Goal: Information Seeking & Learning: Learn about a topic

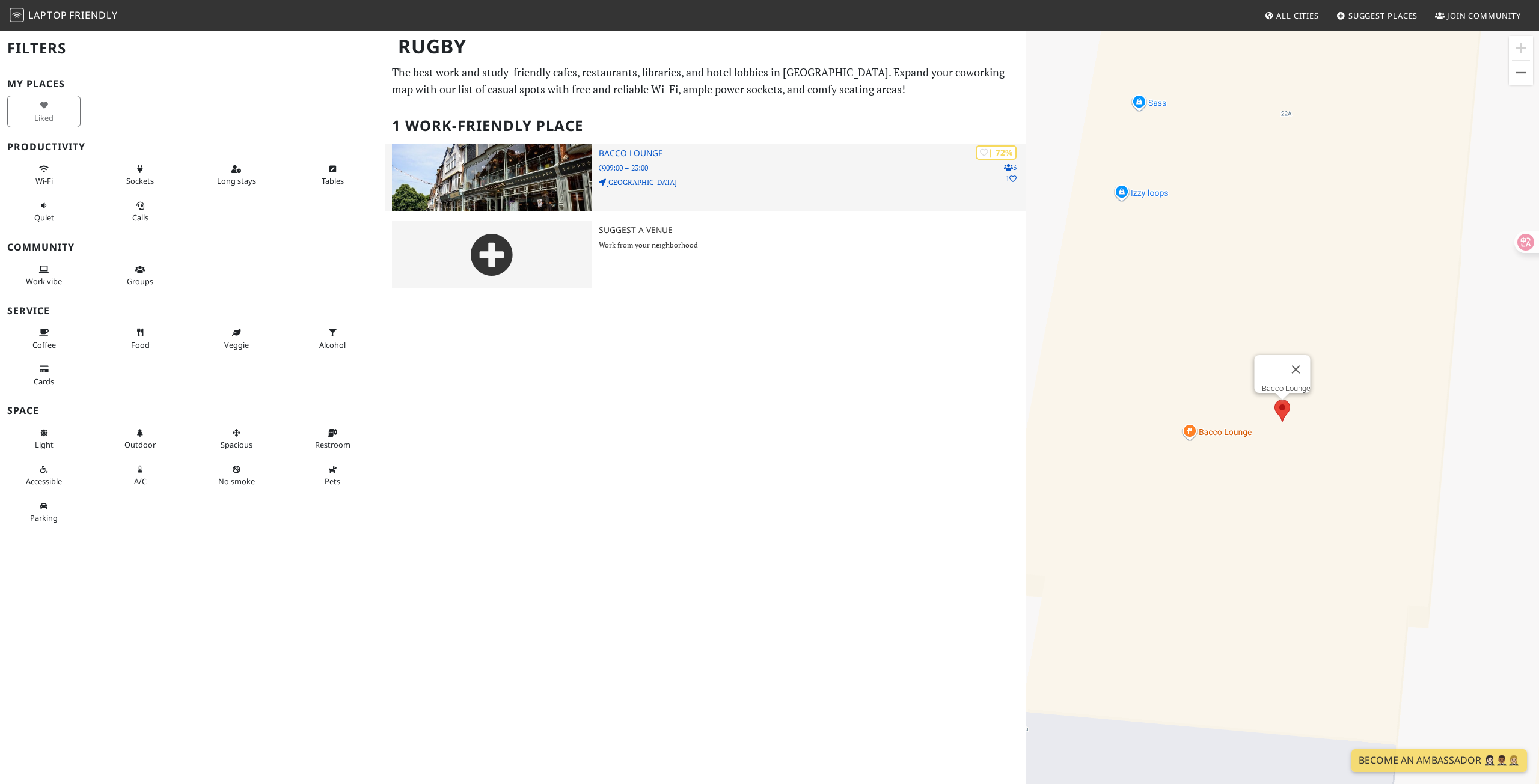
click at [493, 182] on img at bounding box center [491, 177] width 199 height 67
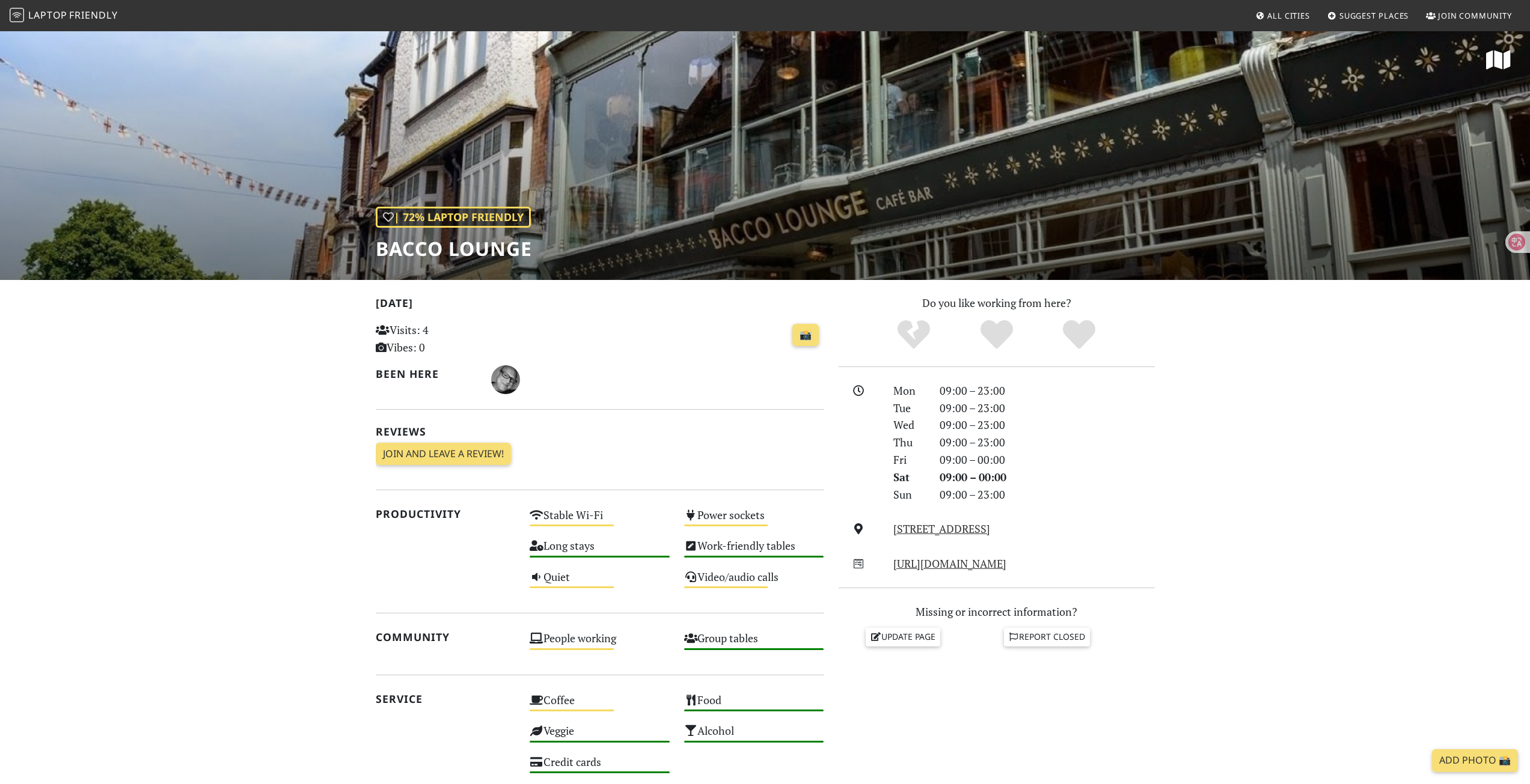
click at [942, 477] on div "09:00 – 00:00" at bounding box center [1048, 477] width 230 height 18
click at [944, 477] on div "09:00 – 00:00" at bounding box center [1048, 477] width 230 height 18
click at [411, 379] on h2 "Been here" at bounding box center [426, 374] width 101 height 13
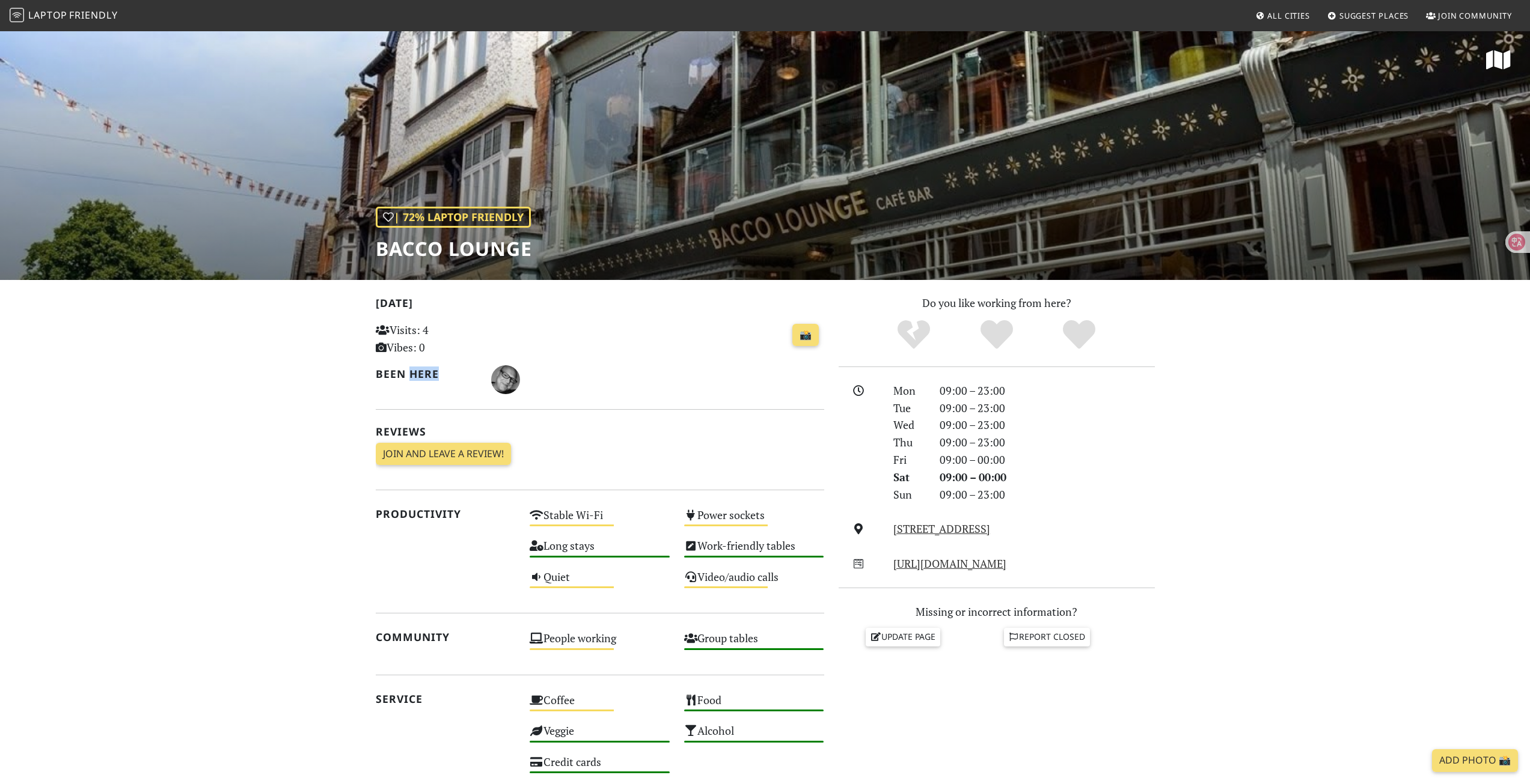
click at [411, 379] on h2 "Been here" at bounding box center [426, 374] width 101 height 13
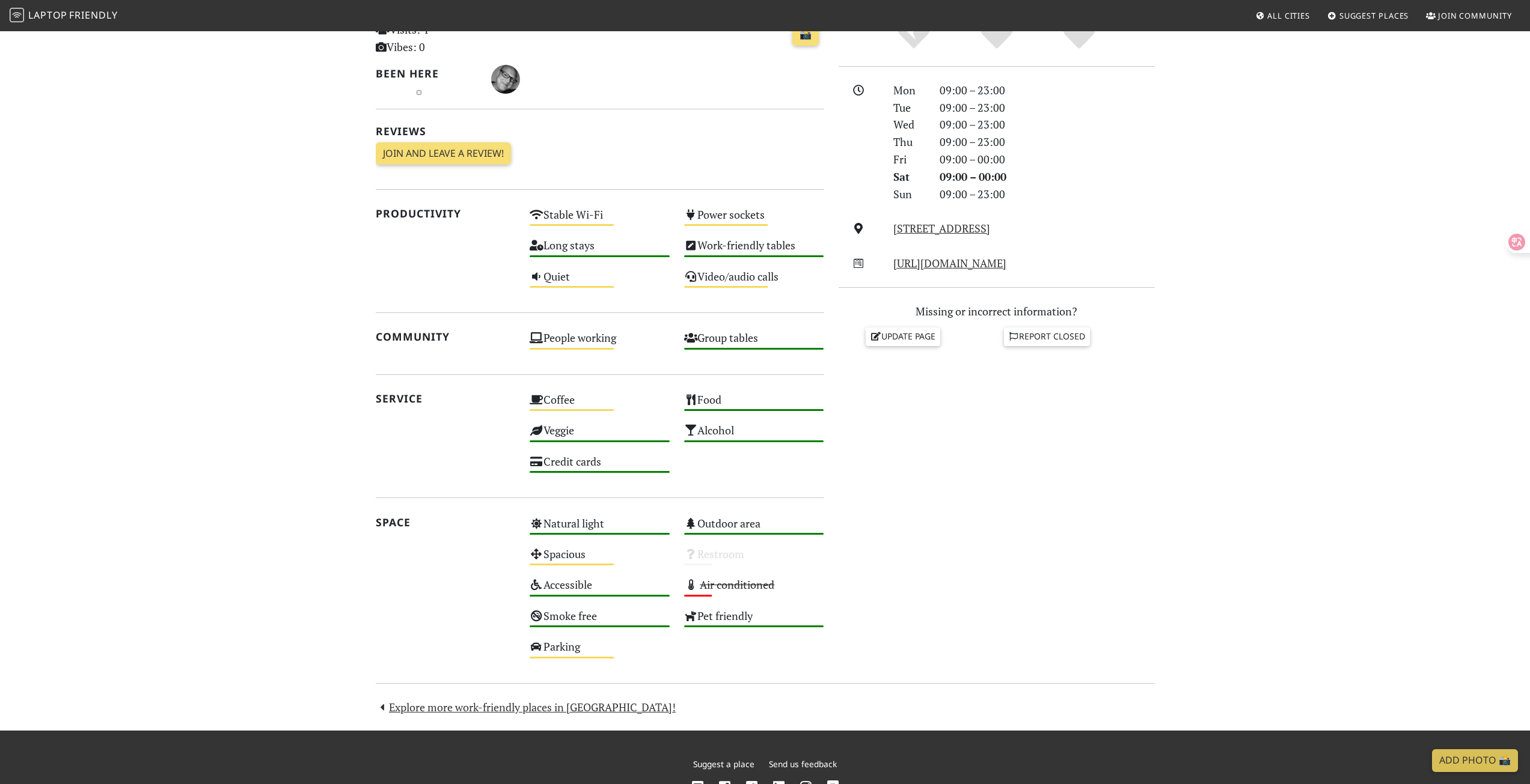
click at [198, 427] on section "Today Visits: 4 Vibes: 0 📸 Been here Reviews Join and leave a review! Join and …" at bounding box center [765, 355] width 1530 height 751
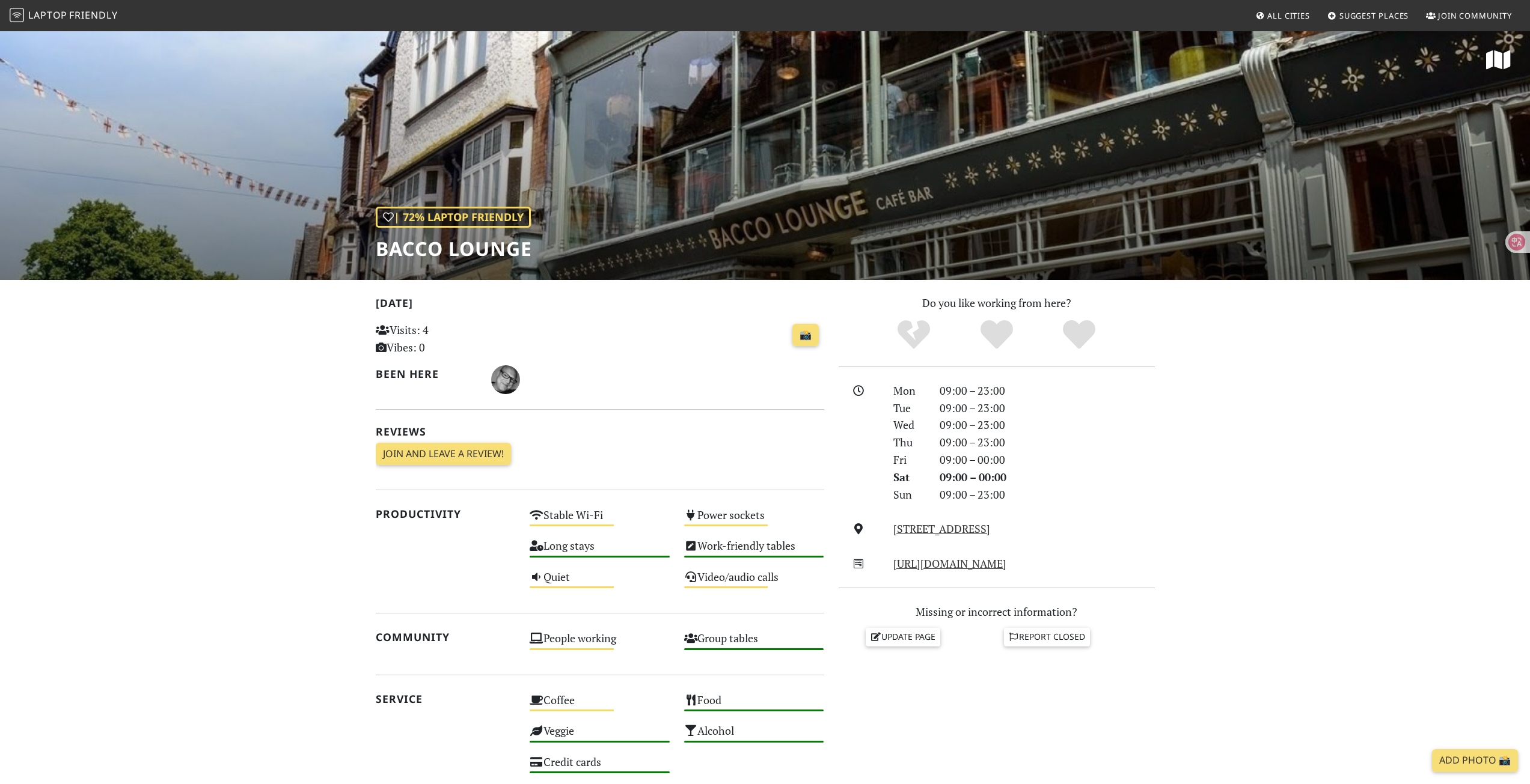
click at [198, 427] on section "Today Visits: 4 Vibes: 0 📸 Been here Reviews Join and leave a review! Join and …" at bounding box center [765, 655] width 1530 height 751
drag, startPoint x: 198, startPoint y: 427, endPoint x: 135, endPoint y: 479, distance: 81.7
click at [135, 479] on section "Today Visits: 4 Vibes: 0 📸 Been here Reviews Join and leave a review! Join and …" at bounding box center [765, 655] width 1530 height 751
click at [227, 462] on section "Today Visits: 4 Vibes: 0 📸 Been here Reviews Join and leave a review! Join and …" at bounding box center [765, 655] width 1530 height 751
click at [459, 249] on h1 "Bacco Lounge" at bounding box center [454, 249] width 156 height 23
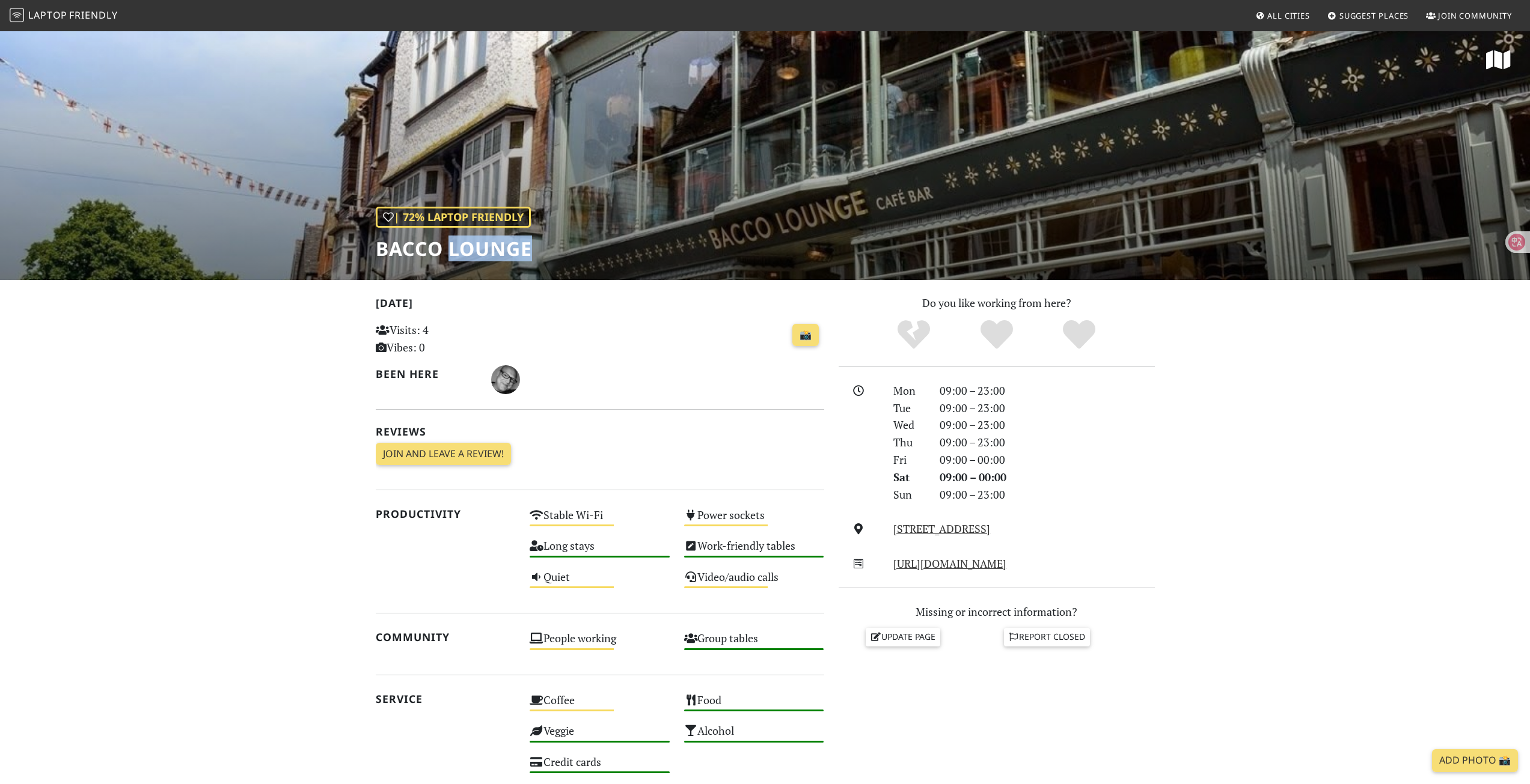
click at [459, 249] on h1 "Bacco Lounge" at bounding box center [454, 249] width 156 height 23
